Goal: Navigation & Orientation: Find specific page/section

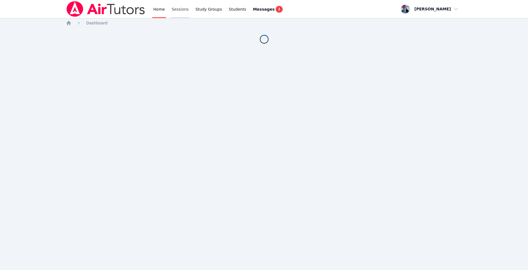
click at [181, 11] on link "Sessions" at bounding box center [180, 9] width 19 height 18
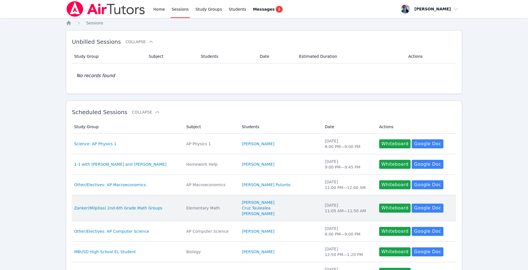
scroll to position [158, 0]
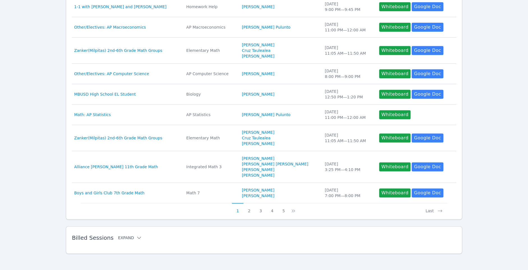
click at [137, 236] on icon at bounding box center [139, 238] width 6 height 6
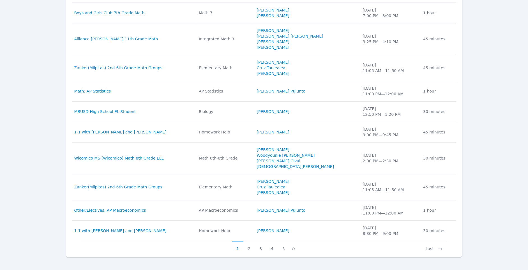
scroll to position [417, 0]
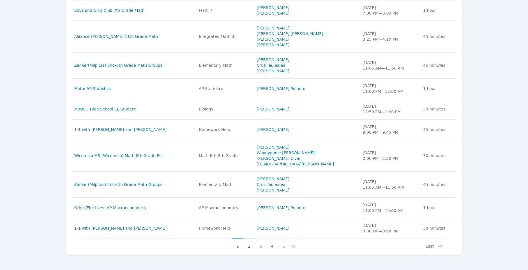
click at [249, 242] on button "2" at bounding box center [249, 243] width 12 height 11
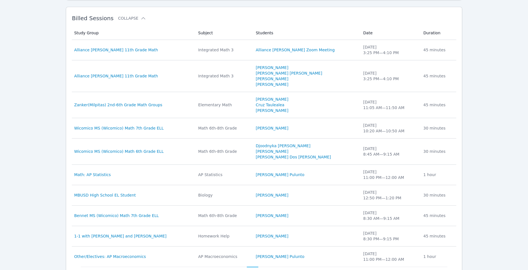
scroll to position [406, 0]
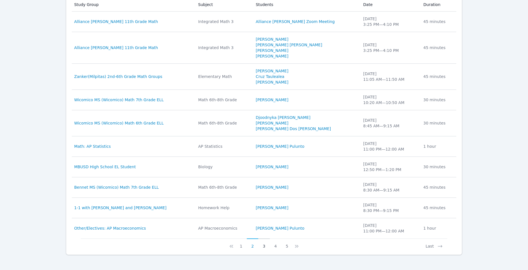
click at [262, 243] on button "3" at bounding box center [264, 243] width 12 height 11
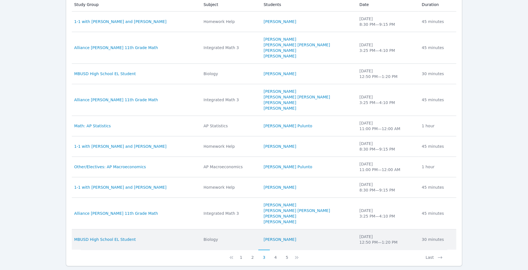
scroll to position [417, 0]
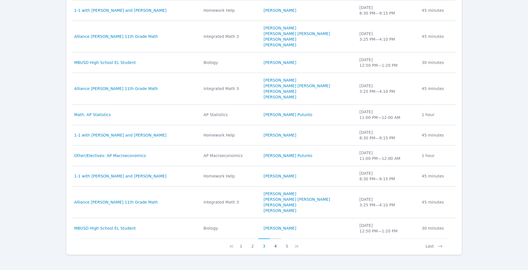
click at [272, 244] on button "4" at bounding box center [276, 243] width 12 height 11
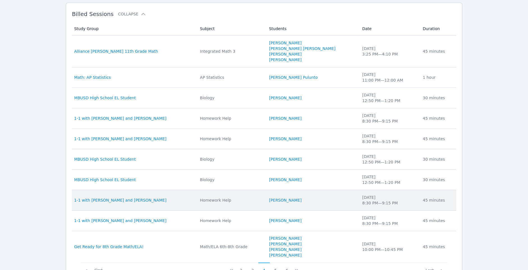
scroll to position [406, 0]
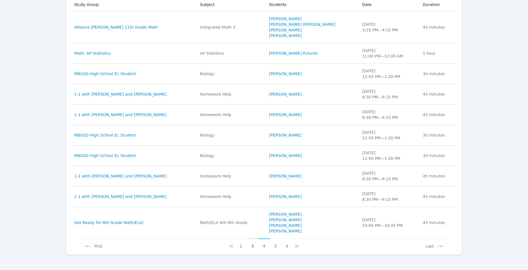
click at [252, 241] on button "3" at bounding box center [253, 243] width 12 height 11
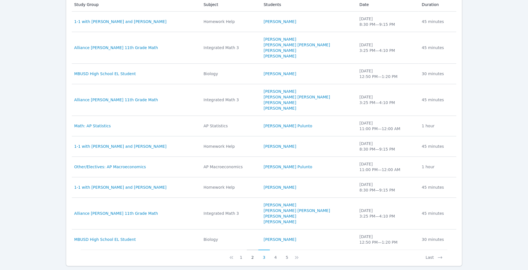
click at [251, 255] on button "2" at bounding box center [253, 255] width 12 height 11
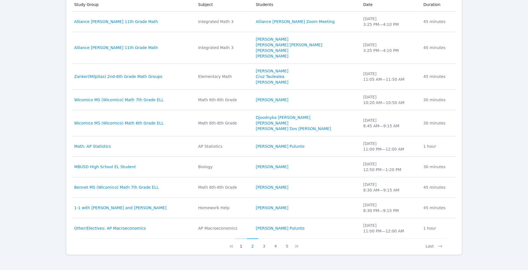
click at [243, 242] on button "1" at bounding box center [241, 243] width 12 height 11
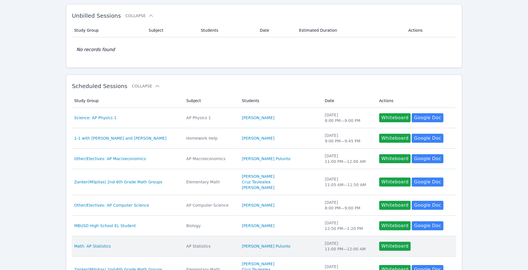
scroll to position [0, 0]
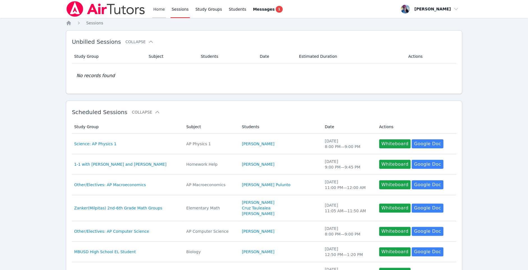
click at [154, 13] on link "Home" at bounding box center [159, 9] width 14 height 18
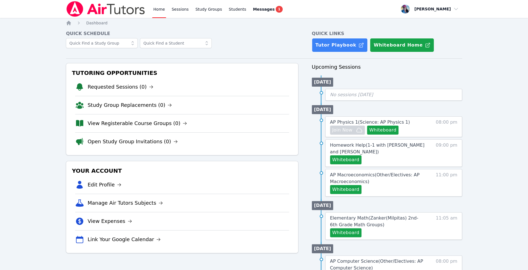
click at [115, 16] on img at bounding box center [105, 9] width 79 height 16
click at [114, 13] on img at bounding box center [105, 9] width 79 height 16
